Goal: Task Accomplishment & Management: Manage account settings

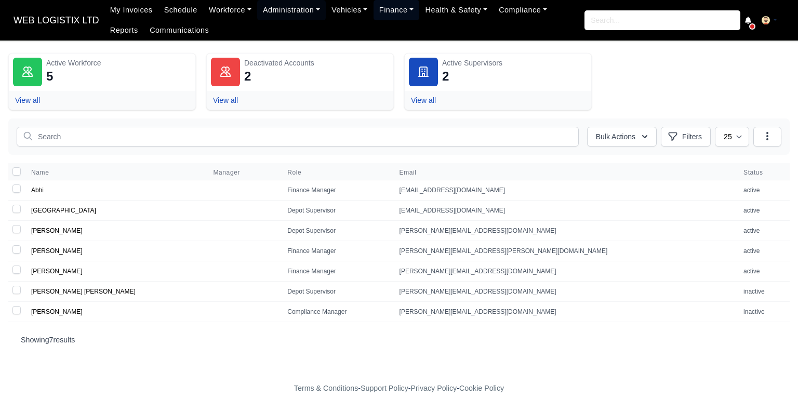
click at [388, 5] on link "Finance" at bounding box center [396, 10] width 46 height 20
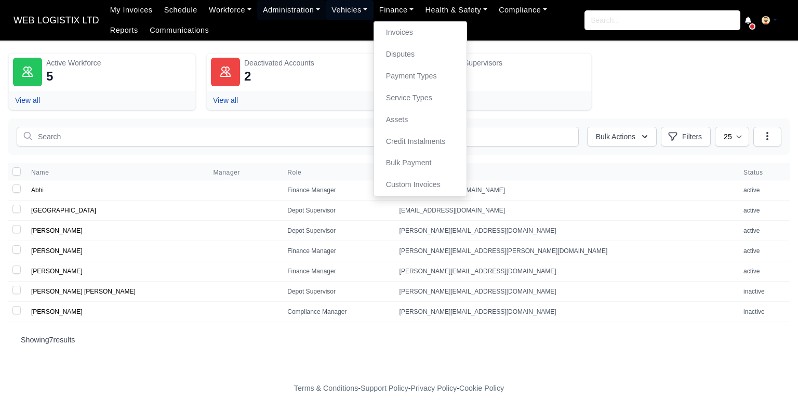
click at [341, 11] on link "Vehicles" at bounding box center [350, 10] width 48 height 20
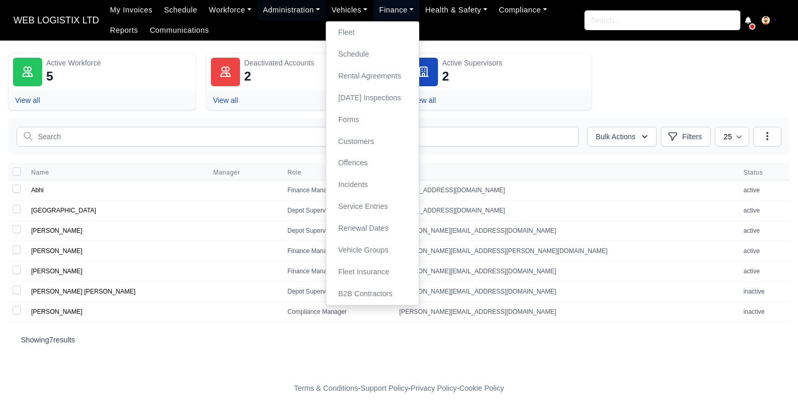
click at [384, 14] on link "Finance" at bounding box center [396, 10] width 46 height 20
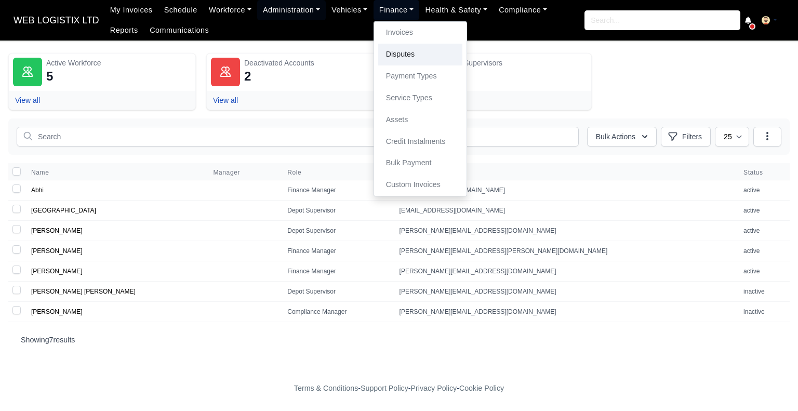
click at [406, 58] on link "Disputes" at bounding box center [420, 55] width 84 height 22
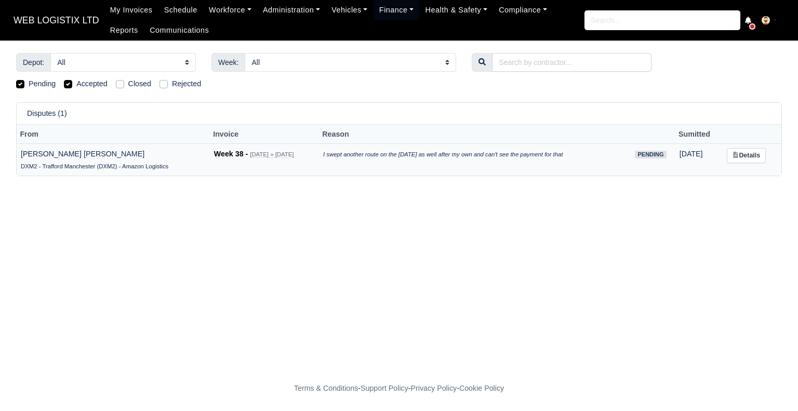
click at [435, 156] on icon "I swept another route on the [DATE] as well after my own and can't see the paym…" at bounding box center [443, 154] width 240 height 6
click at [744, 156] on link "Details" at bounding box center [746, 155] width 39 height 15
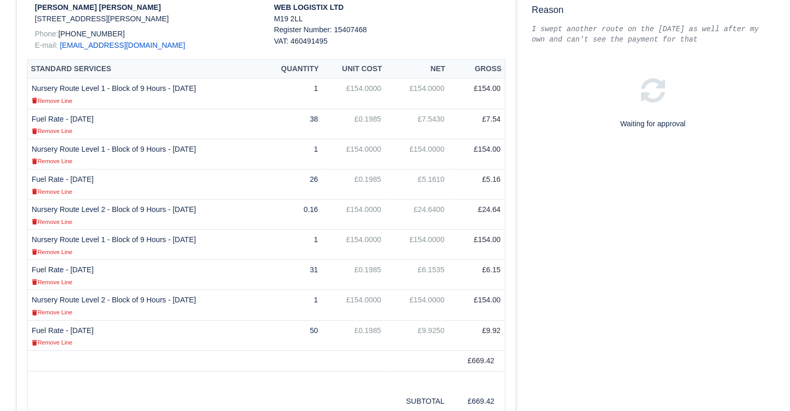
scroll to position [260, 0]
drag, startPoint x: 0, startPoint y: 0, endPoint x: 797, endPoint y: 135, distance: 808.6
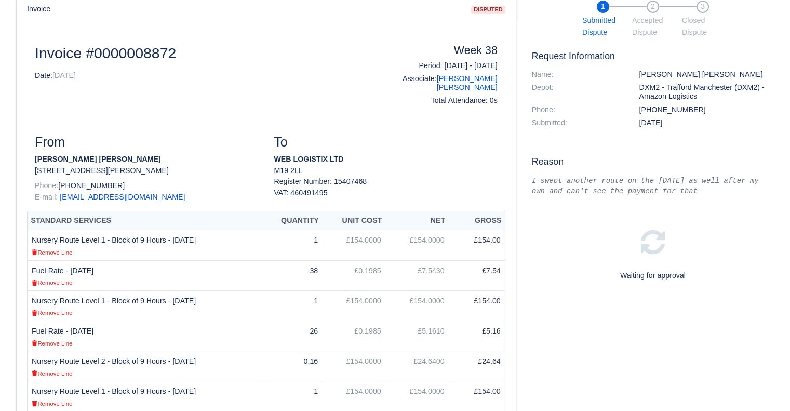
scroll to position [0, 0]
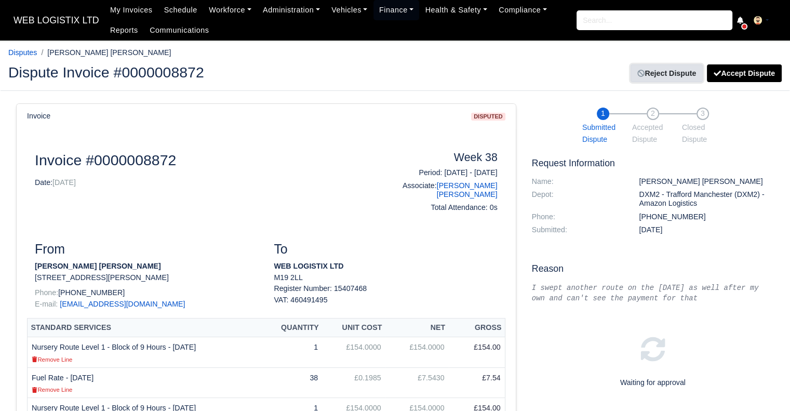
click at [684, 70] on link "Reject Dispute" at bounding box center [667, 73] width 72 height 18
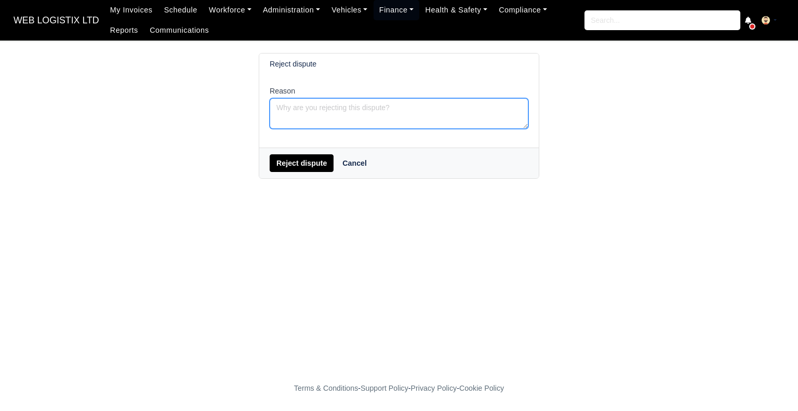
click at [349, 111] on textarea "Reason" at bounding box center [399, 113] width 259 height 31
type textarea "Hi It is showing on the invoice. please check again from 19.09.2025."
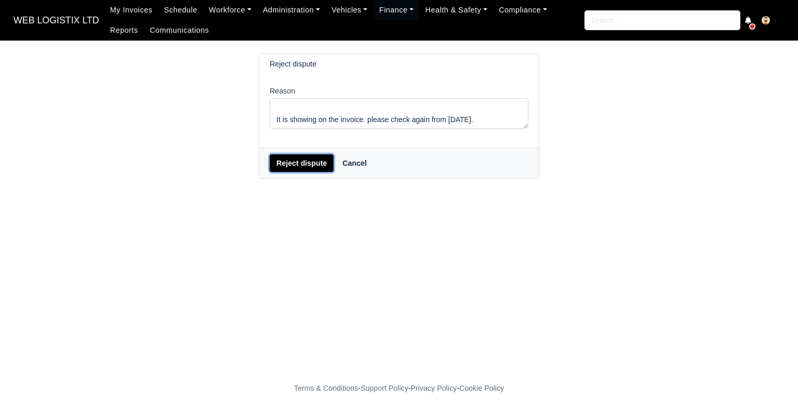
click at [307, 166] on button "Reject dispute" at bounding box center [302, 163] width 64 height 18
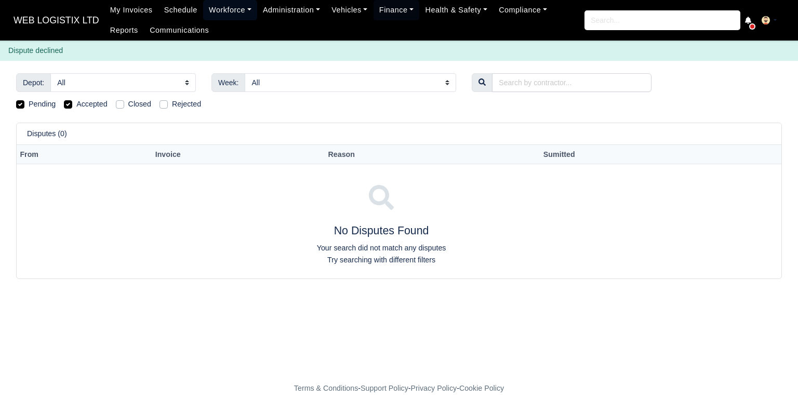
click at [233, 12] on link "Workforce" at bounding box center [230, 10] width 54 height 20
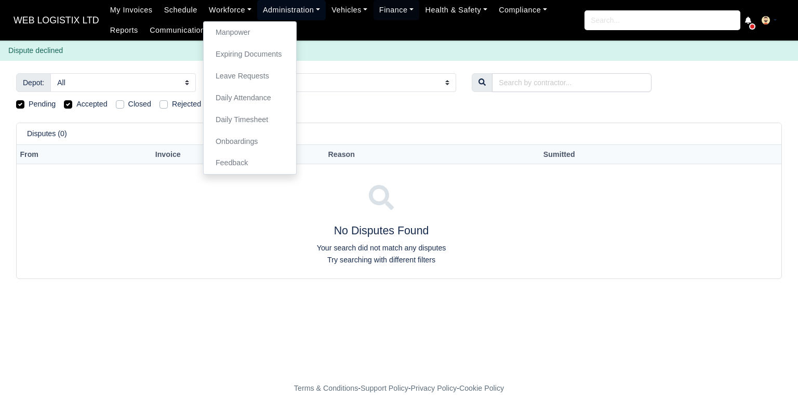
click at [272, 12] on link "Administration" at bounding box center [291, 10] width 69 height 20
